Goal: Task Accomplishment & Management: Manage account settings

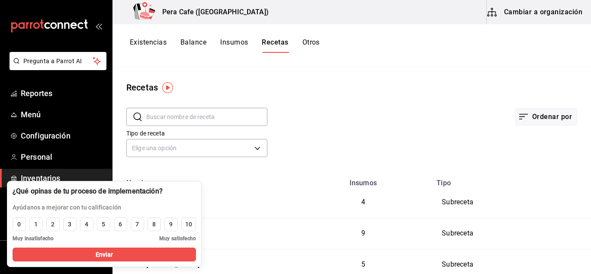
click at [540, 18] on button "Cambiar a organización" at bounding box center [534, 12] width 97 height 24
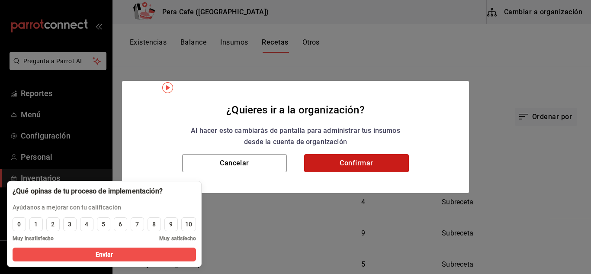
click at [367, 163] on button "Confirmar" at bounding box center [356, 163] width 105 height 18
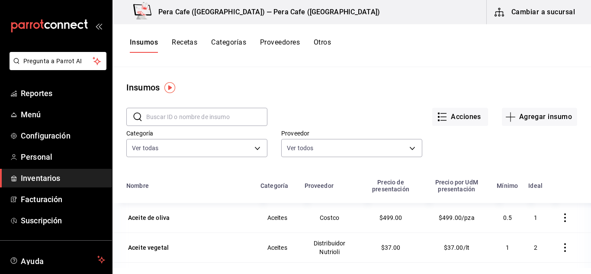
click at [189, 45] on button "Recetas" at bounding box center [185, 45] width 26 height 15
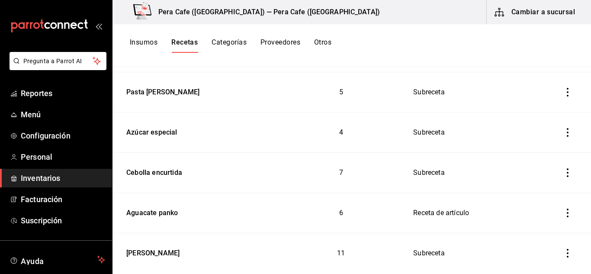
scroll to position [338, 0]
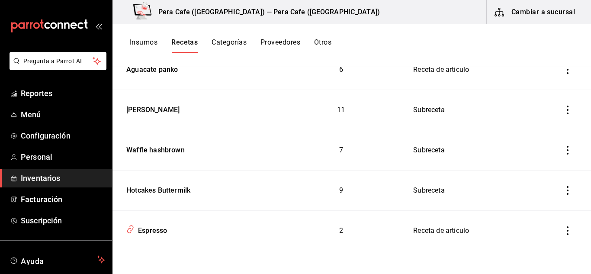
click at [563, 191] on icon "inventoriesTable" at bounding box center [567, 190] width 9 height 9
click at [563, 191] on li "Eliminar" at bounding box center [534, 202] width 73 height 24
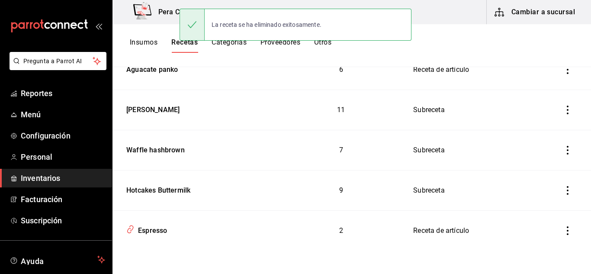
scroll to position [298, 0]
click at [563, 189] on icon "inventoriesTable" at bounding box center [567, 190] width 9 height 9
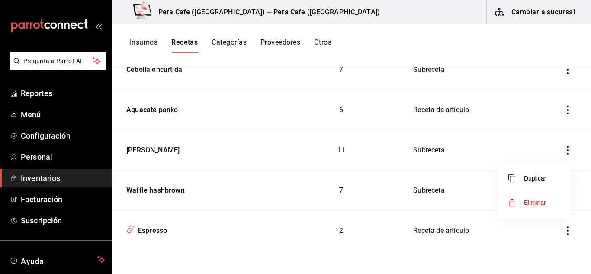
click at [537, 199] on span "Eliminar" at bounding box center [535, 202] width 22 height 7
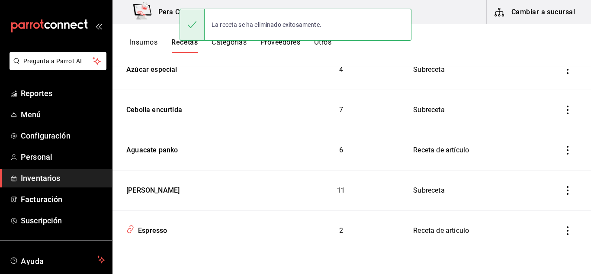
scroll to position [258, 0]
click at [563, 191] on icon "inventoriesTable" at bounding box center [567, 190] width 9 height 9
click at [537, 195] on li "Eliminar" at bounding box center [534, 202] width 73 height 24
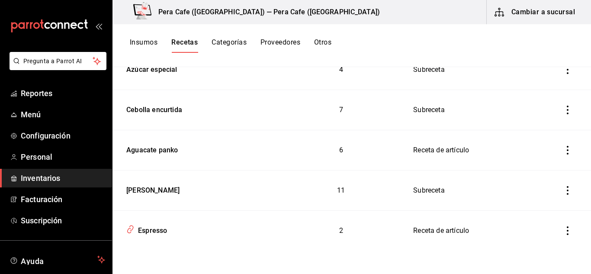
click at [540, 204] on body "Pregunta a Parrot AI Reportes Menú Configuración Personal Inventarios Facturaci…" at bounding box center [295, 134] width 591 height 268
click at [563, 188] on icon "inventoriesTable" at bounding box center [567, 190] width 9 height 9
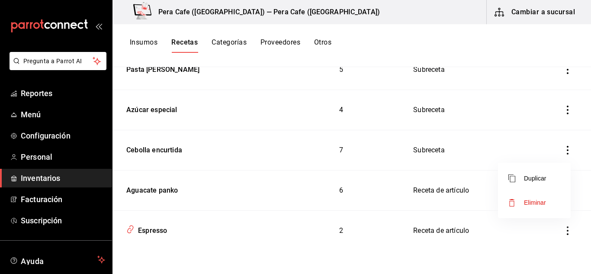
click at [534, 208] on li "Eliminar" at bounding box center [534, 202] width 73 height 24
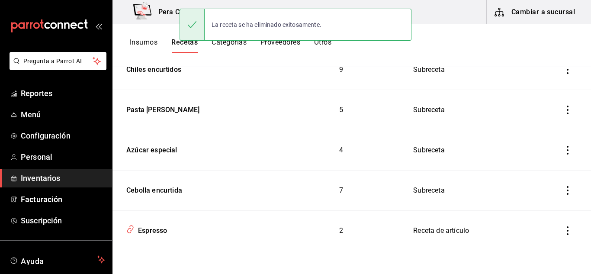
scroll to position [177, 0]
click at [567, 183] on button "inventoriesTable" at bounding box center [567, 190] width 19 height 19
click at [542, 199] on span "Eliminar" at bounding box center [527, 202] width 38 height 10
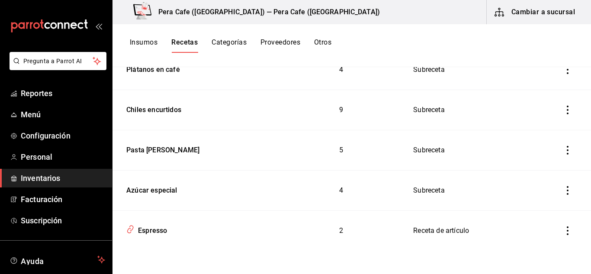
click at [563, 188] on icon "inventoriesTable" at bounding box center [567, 190] width 9 height 9
click at [550, 200] on li "Eliminar" at bounding box center [534, 202] width 73 height 24
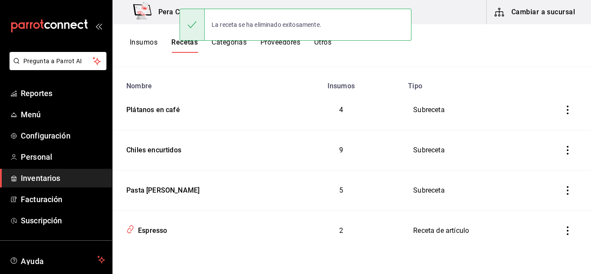
scroll to position [97, 0]
click at [563, 187] on icon "inventoriesTable" at bounding box center [567, 190] width 9 height 9
click at [549, 201] on li "Eliminar" at bounding box center [534, 202] width 73 height 24
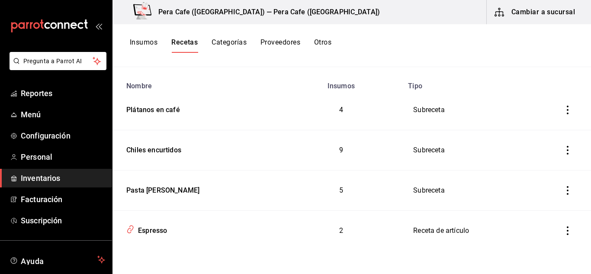
scroll to position [57, 0]
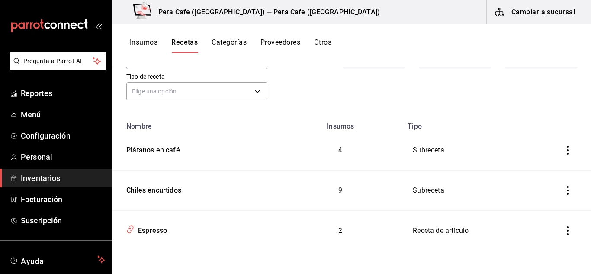
click at [561, 185] on button "inventoriesTable" at bounding box center [567, 190] width 19 height 19
click at [542, 199] on span "Eliminar" at bounding box center [535, 202] width 22 height 7
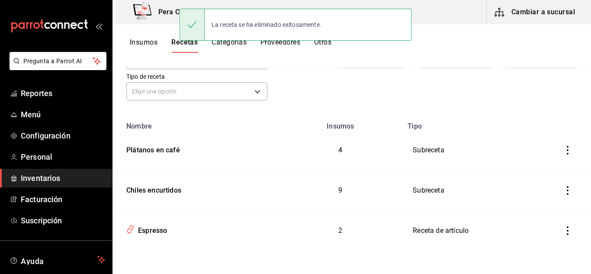
scroll to position [16, 0]
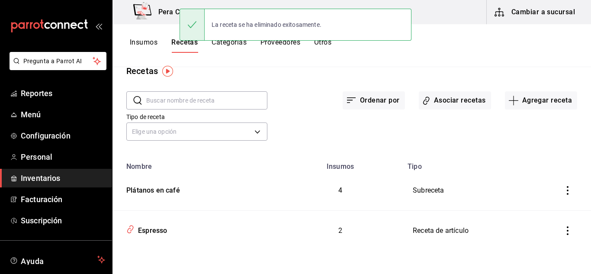
click at [560, 185] on button "inventoriesTable" at bounding box center [567, 190] width 19 height 19
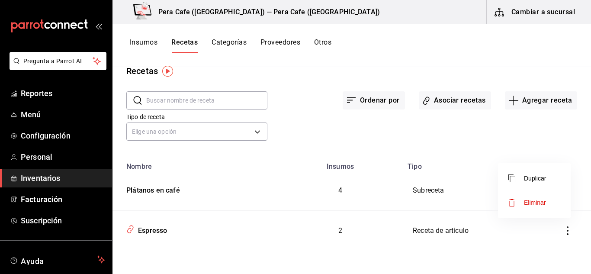
click at [537, 205] on span "Eliminar" at bounding box center [535, 202] width 22 height 7
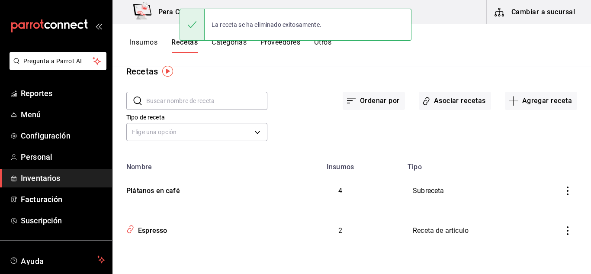
scroll to position [0, 0]
